Goal: Navigation & Orientation: Find specific page/section

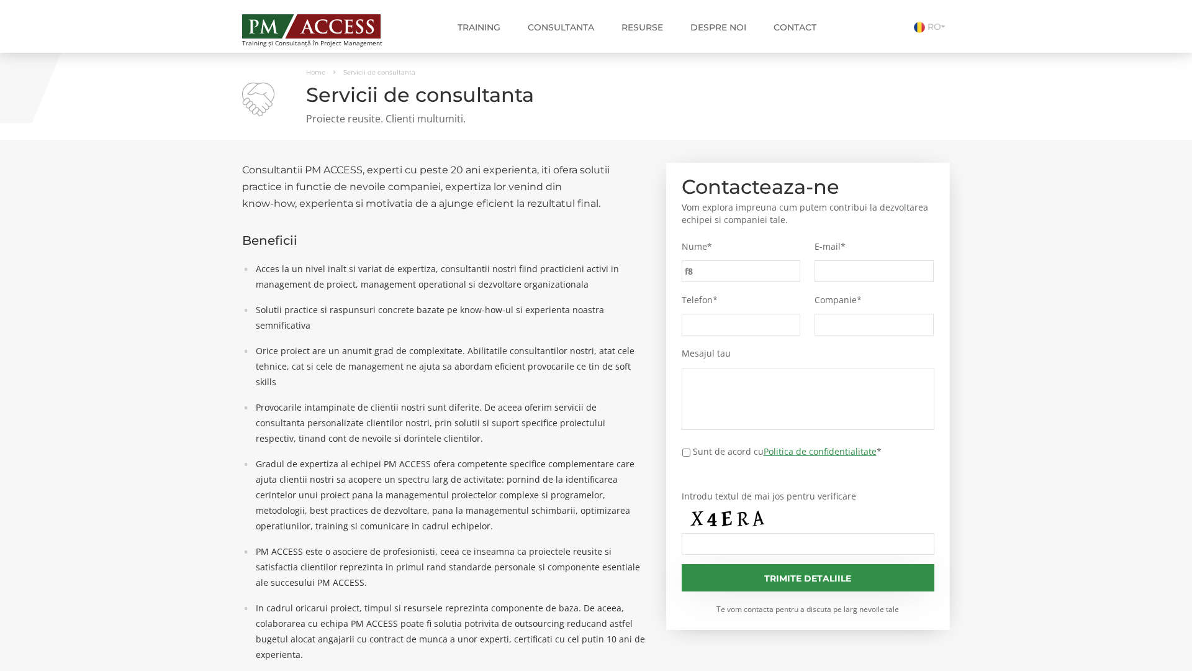
type input "f80"
type input "88a"
type input "caa"
type input "16a"
type input "0cc"
